Goal: Use online tool/utility: Use online tool/utility

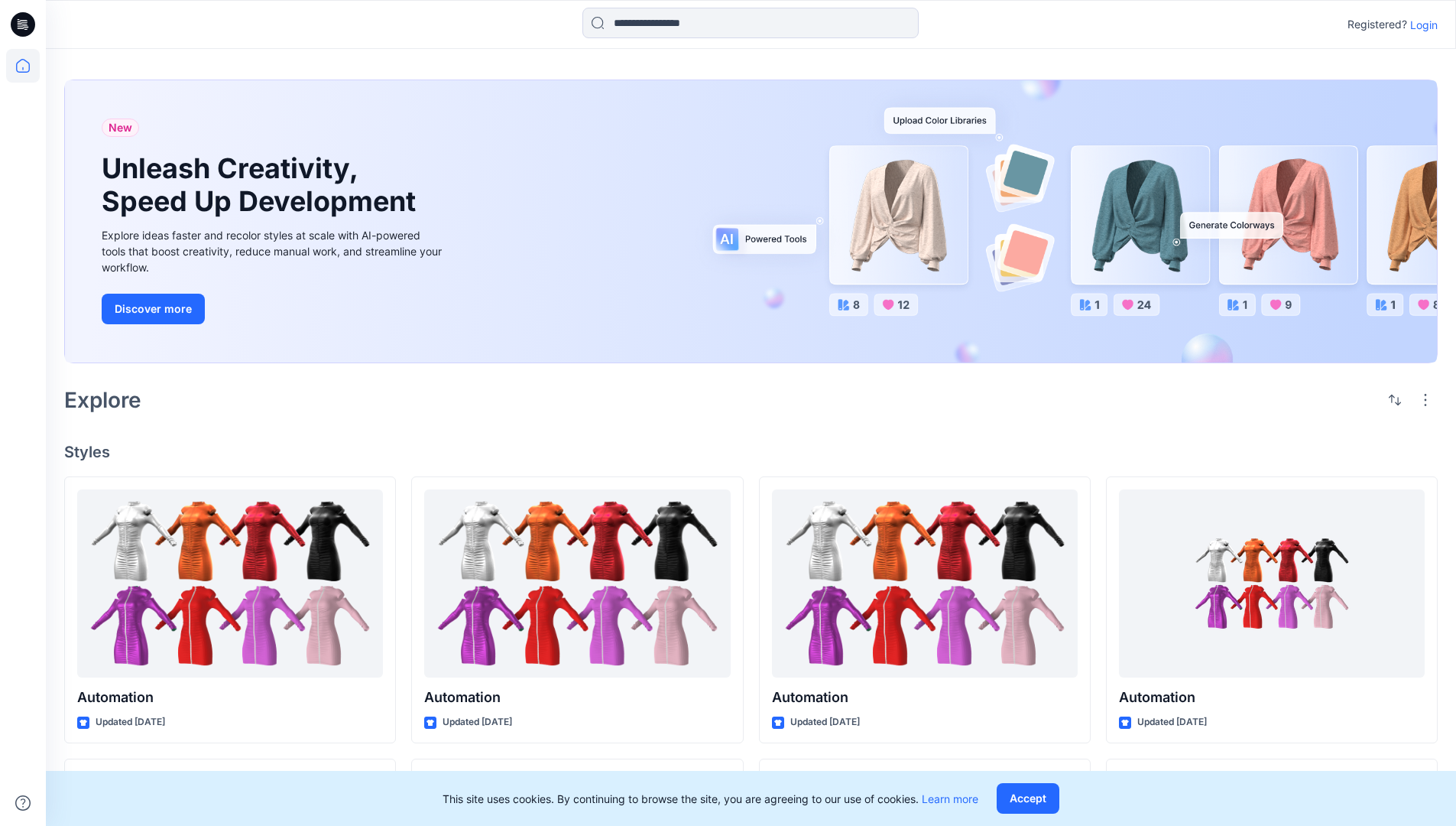
click at [1419, 24] on p "Login" at bounding box center [1423, 25] width 28 height 16
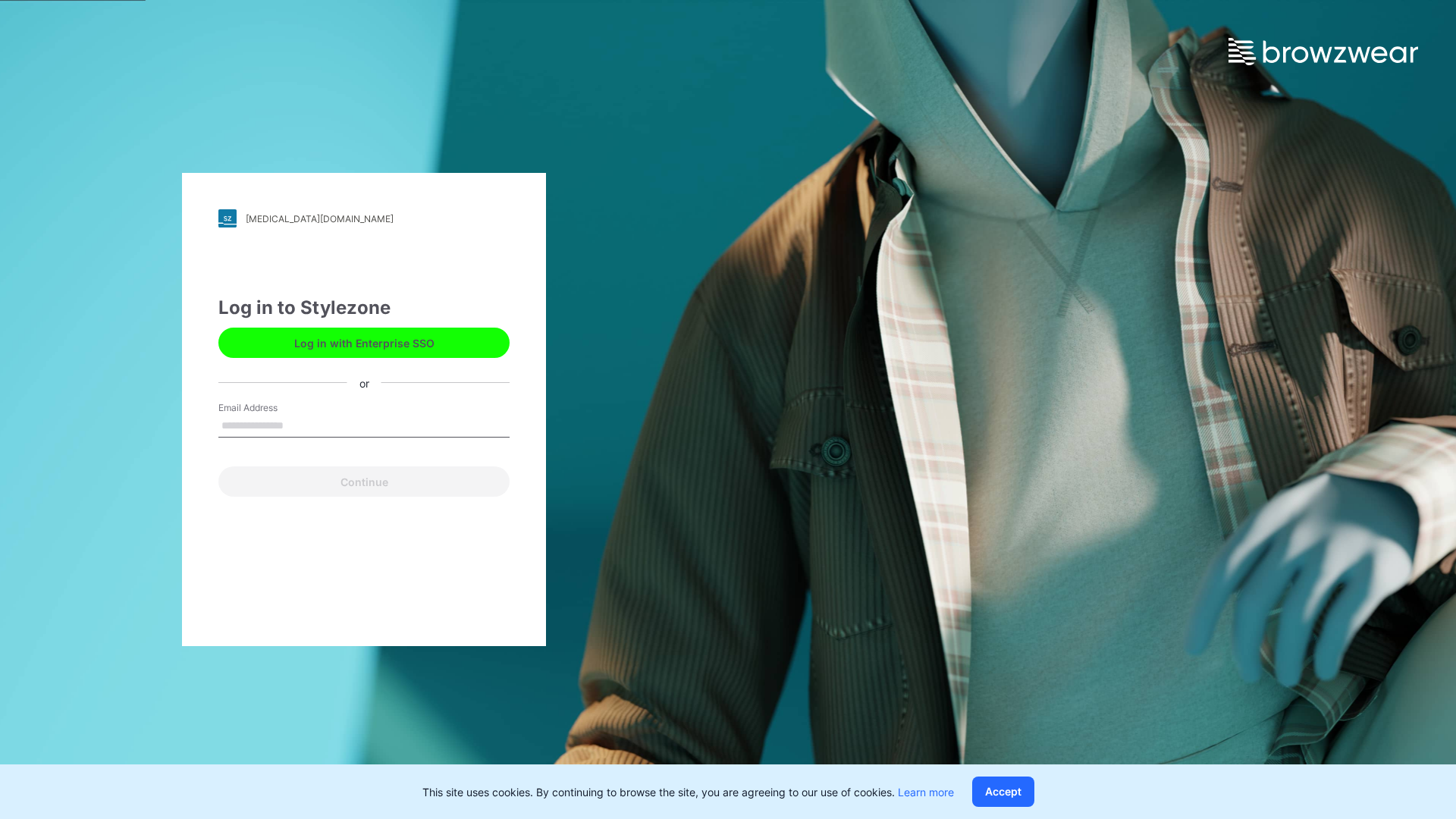
click at [300, 425] on input "Email Address" at bounding box center [364, 426] width 292 height 23
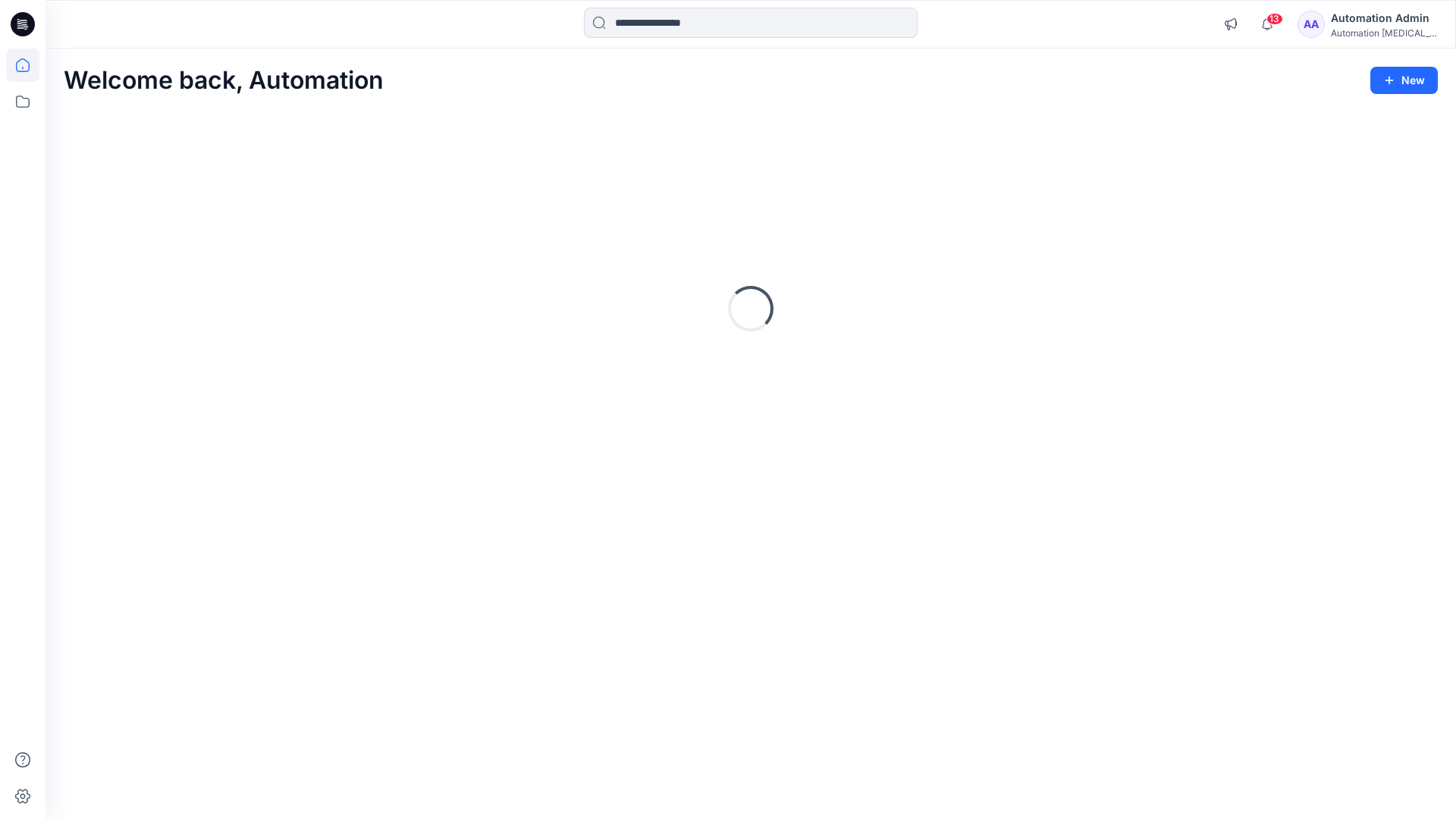
click at [29, 65] on icon at bounding box center [22, 64] width 13 height 13
click at [21, 104] on icon at bounding box center [23, 102] width 34 height 34
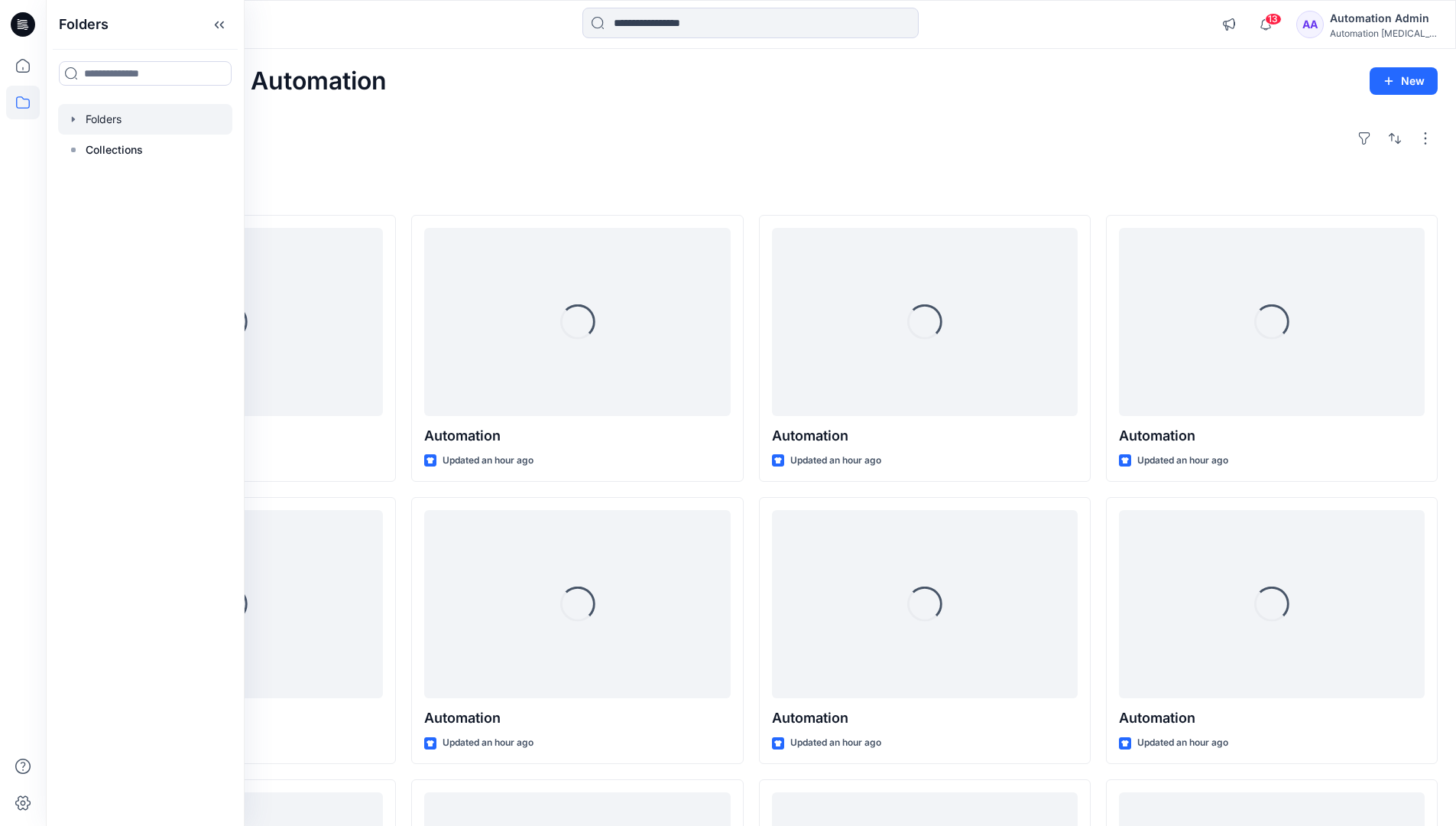
click at [172, 118] on div at bounding box center [145, 119] width 175 height 30
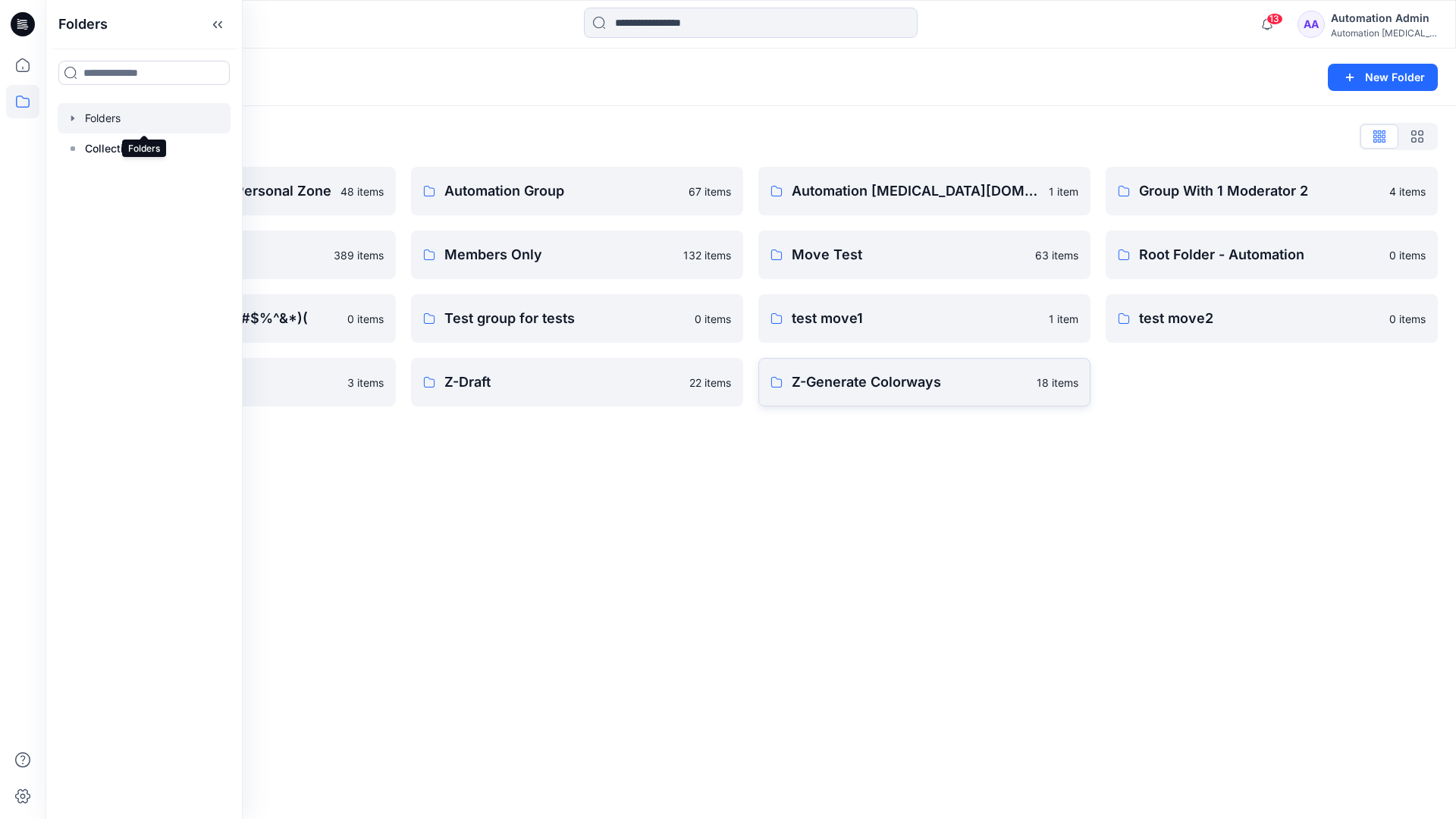
click at [933, 390] on p "Z-Generate Colorways" at bounding box center [909, 383] width 236 height 21
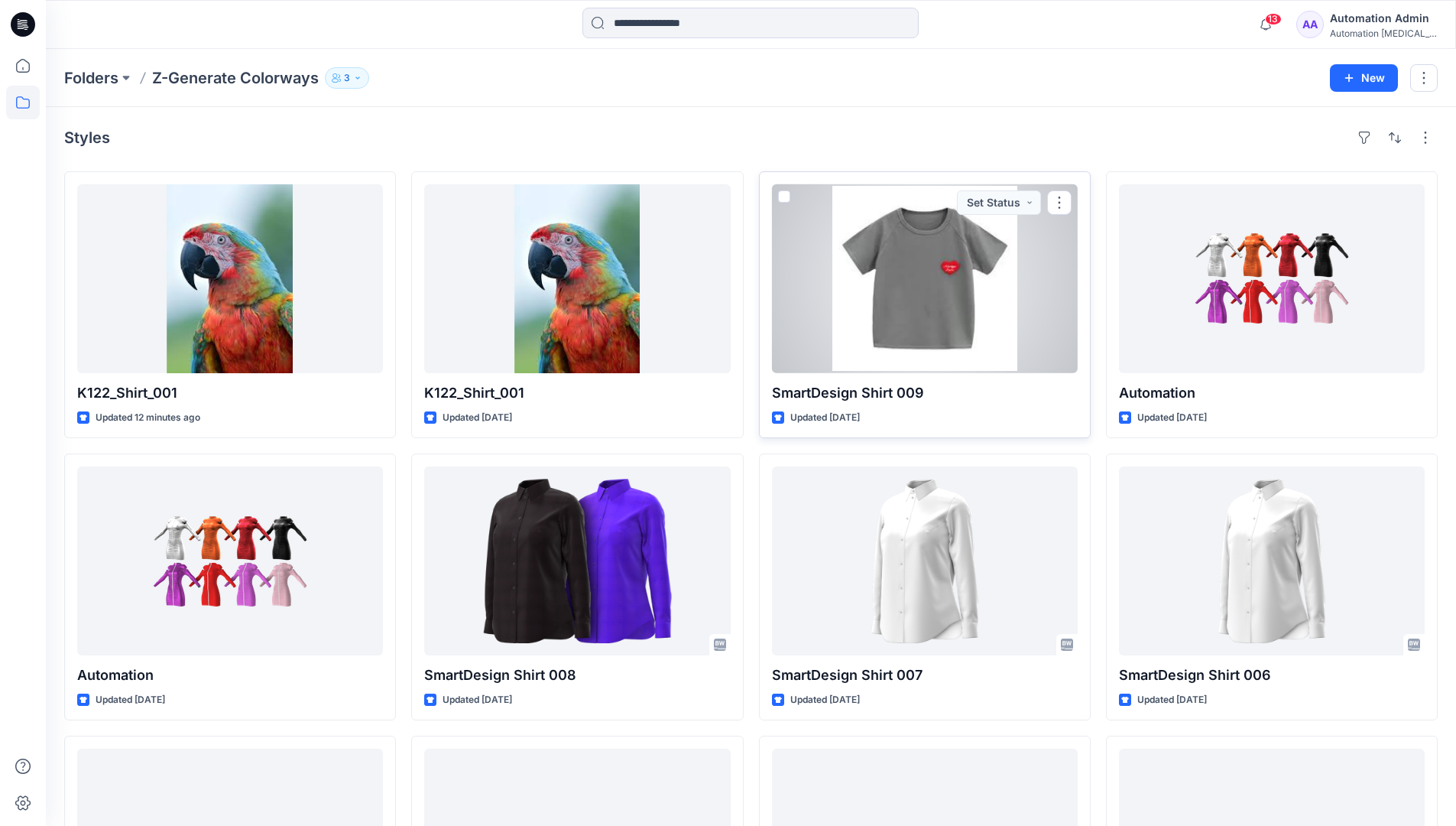
click at [784, 197] on span at bounding box center [785, 197] width 12 height 12
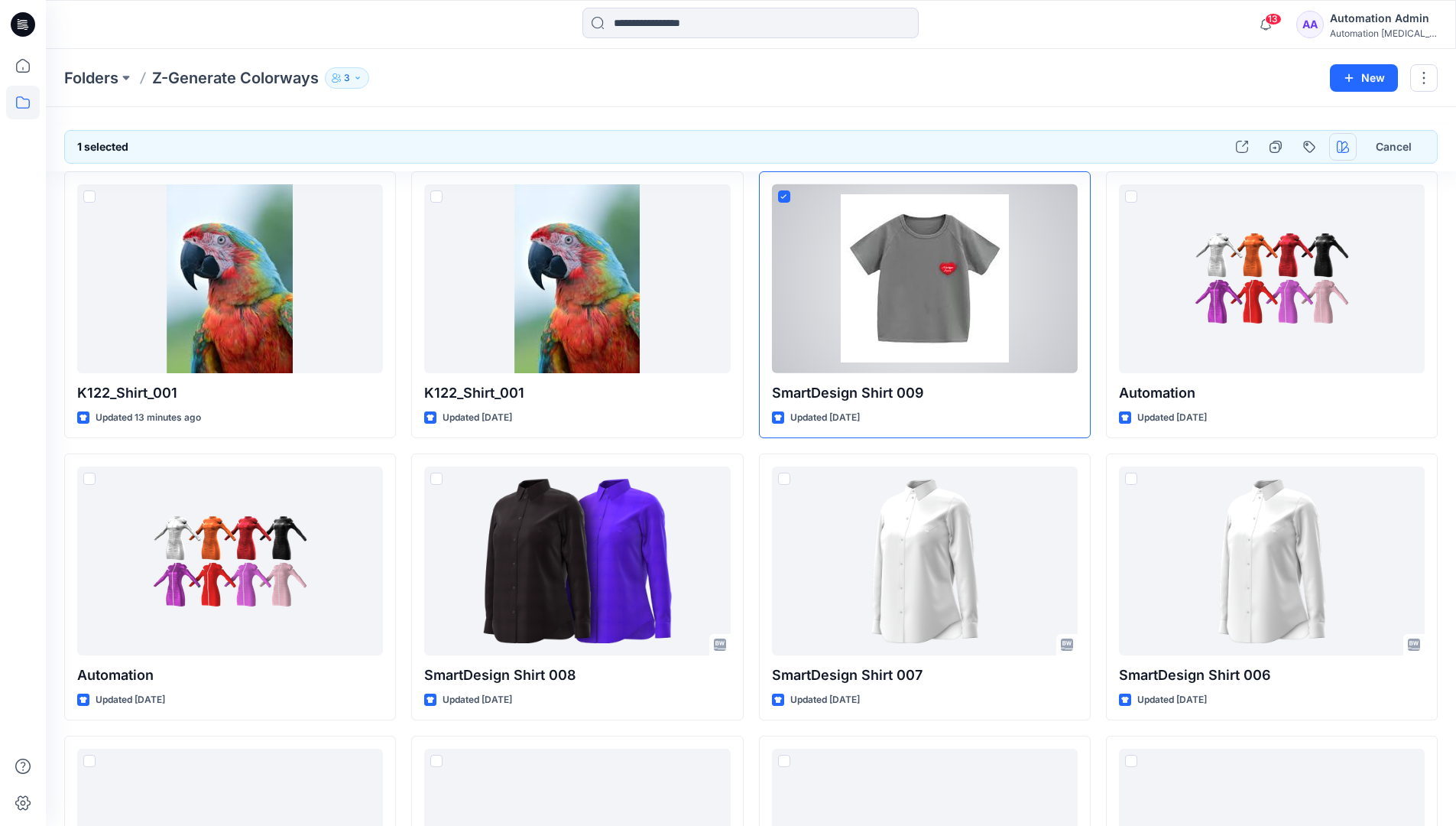
click at [1343, 143] on icon "button" at bounding box center [1343, 147] width 12 height 12
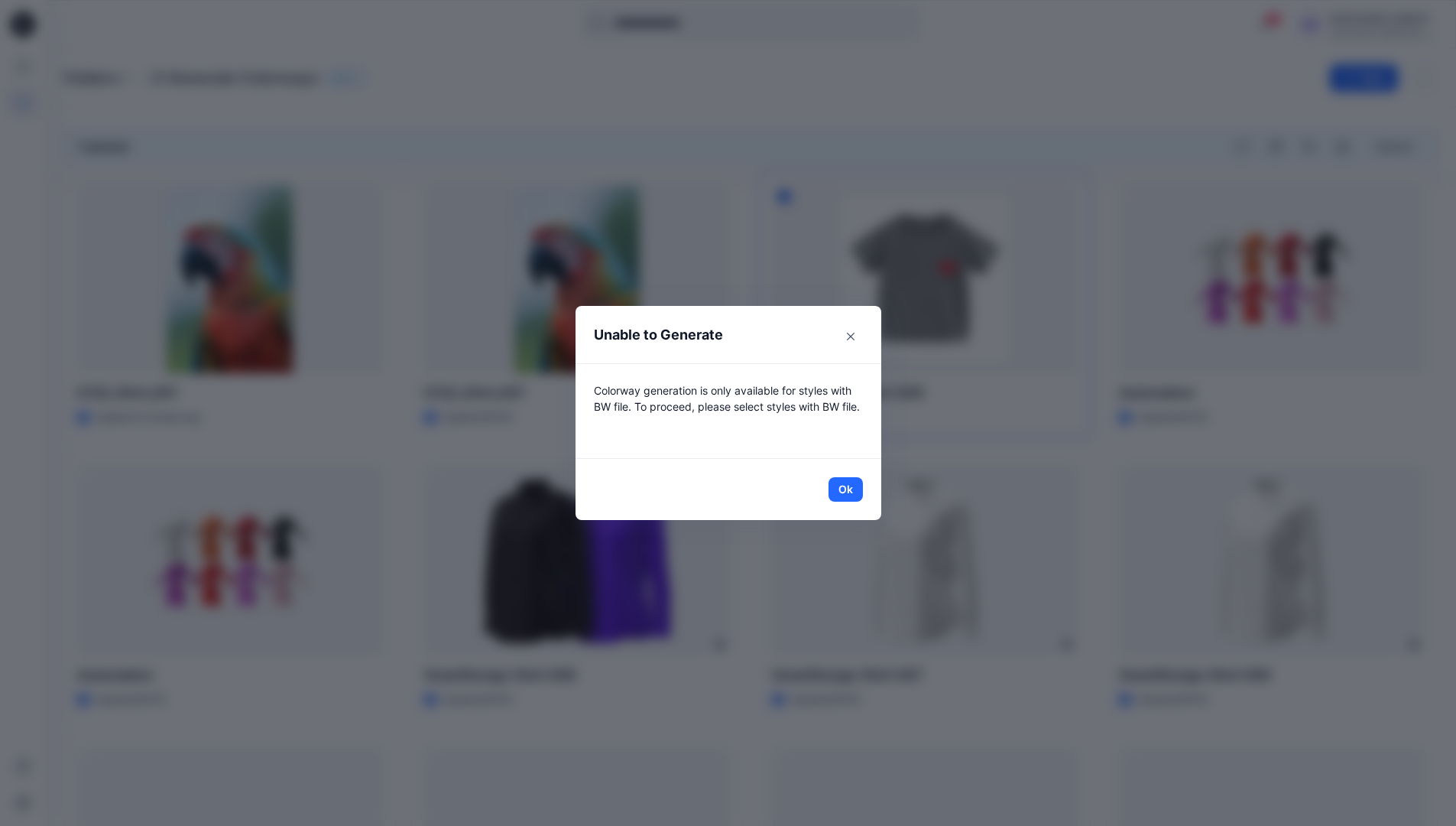
click at [772, 337] on header "Unable to Generate" at bounding box center [728, 334] width 305 height 57
click at [851, 488] on button "Ok" at bounding box center [845, 488] width 35 height 24
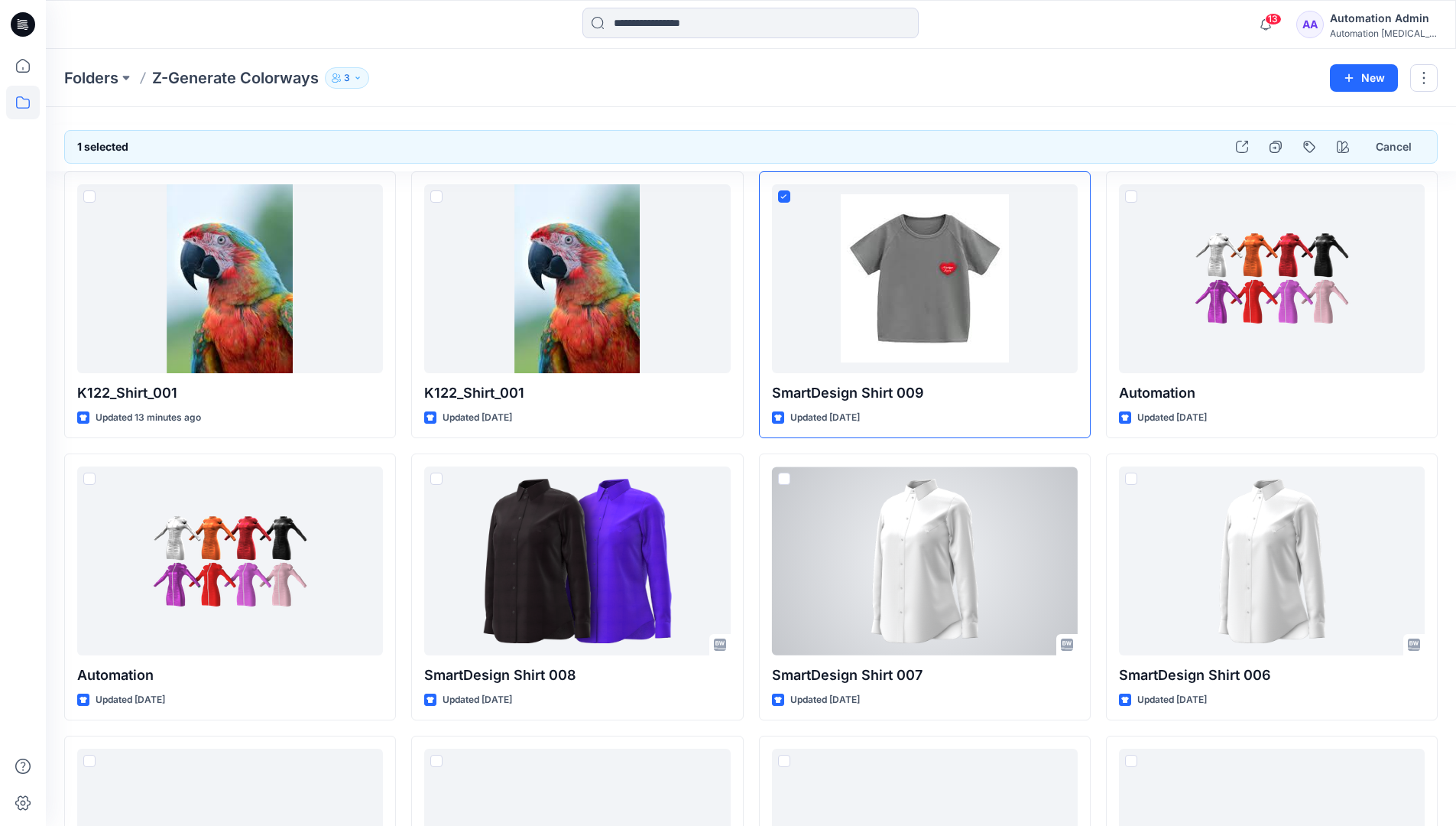
click at [1399, 28] on div "Automation [MEDICAL_DATA]..." at bounding box center [1383, 33] width 107 height 12
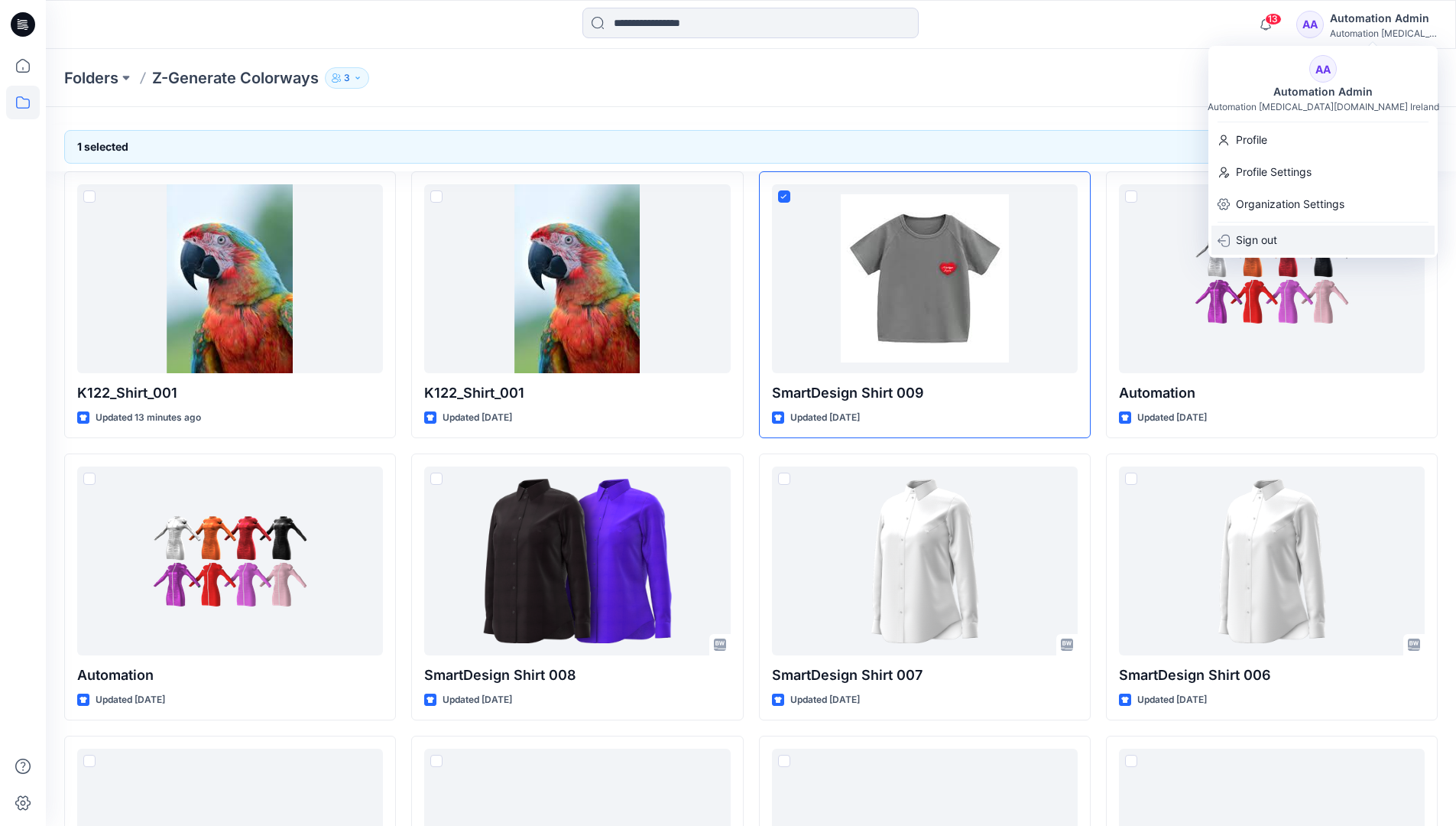
click at [1314, 241] on div "Sign out" at bounding box center [1322, 240] width 224 height 29
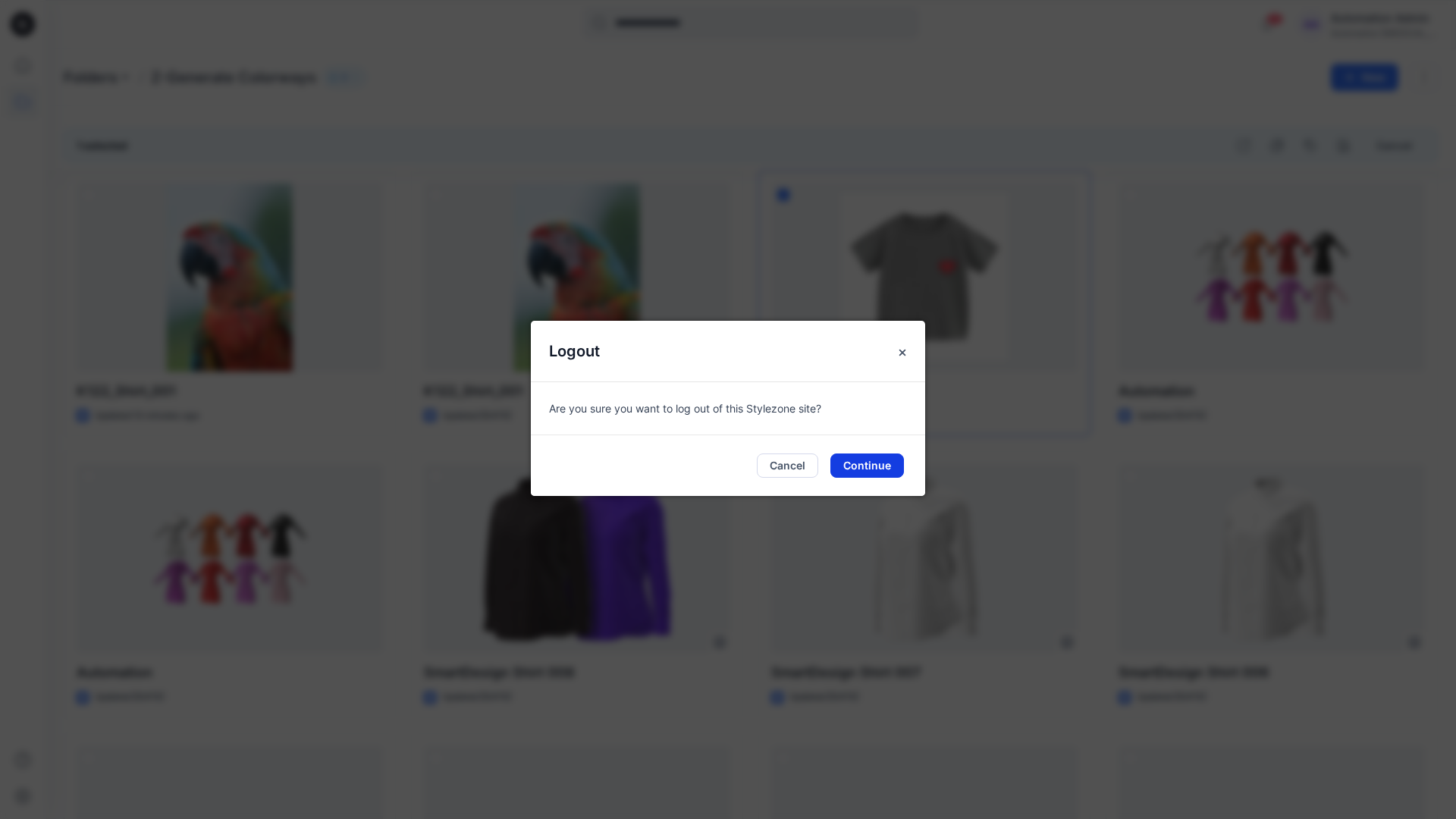
click at [874, 465] on button "Continue" at bounding box center [867, 465] width 73 height 24
